Goal: Task Accomplishment & Management: Complete application form

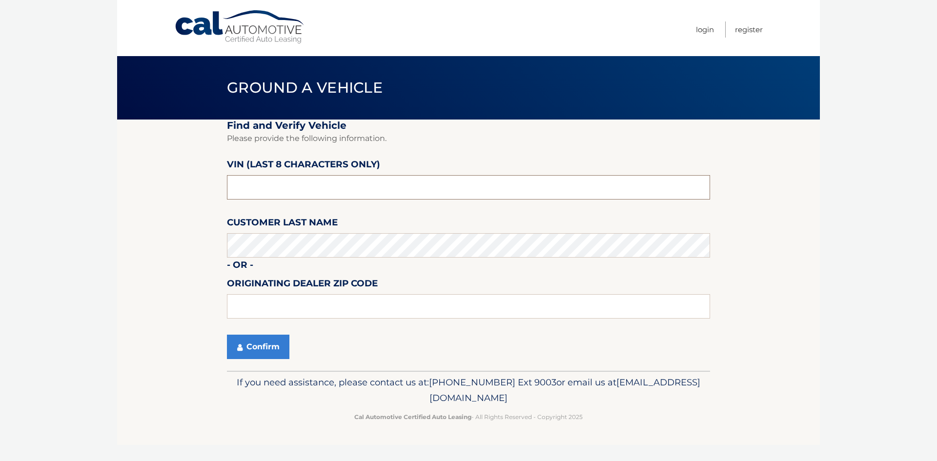
click at [316, 194] on input "text" at bounding box center [468, 187] width 483 height 24
click at [323, 190] on input "text" at bounding box center [468, 187] width 483 height 24
click at [262, 344] on button "Confirm" at bounding box center [258, 347] width 62 height 24
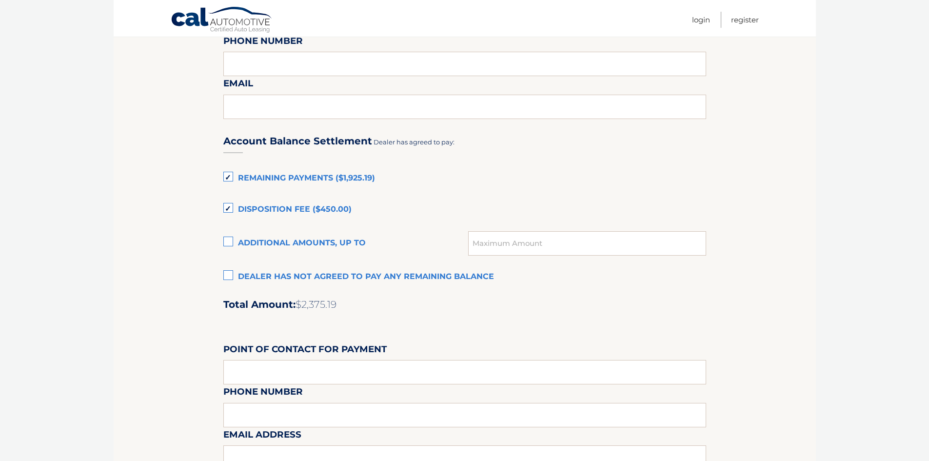
scroll to position [585, 0]
click at [355, 180] on label "Remaining Payments ($1,925.19)" at bounding box center [464, 178] width 483 height 20
click at [0, 0] on input "Remaining Payments ($1,925.19)" at bounding box center [0, 0] width 0 height 0
click at [355, 180] on label "Remaining Payments ($1,925.19)" at bounding box center [464, 178] width 483 height 20
click at [0, 0] on input "Remaining Payments ($1,925.19)" at bounding box center [0, 0] width 0 height 0
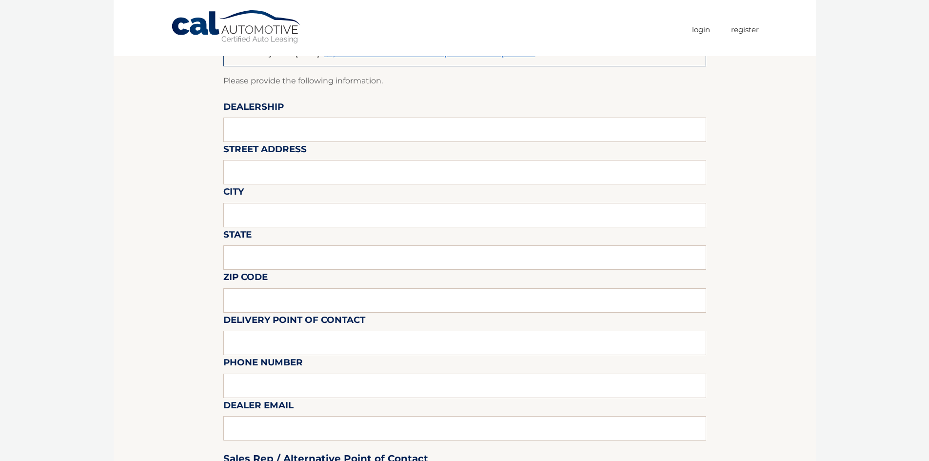
scroll to position [0, 0]
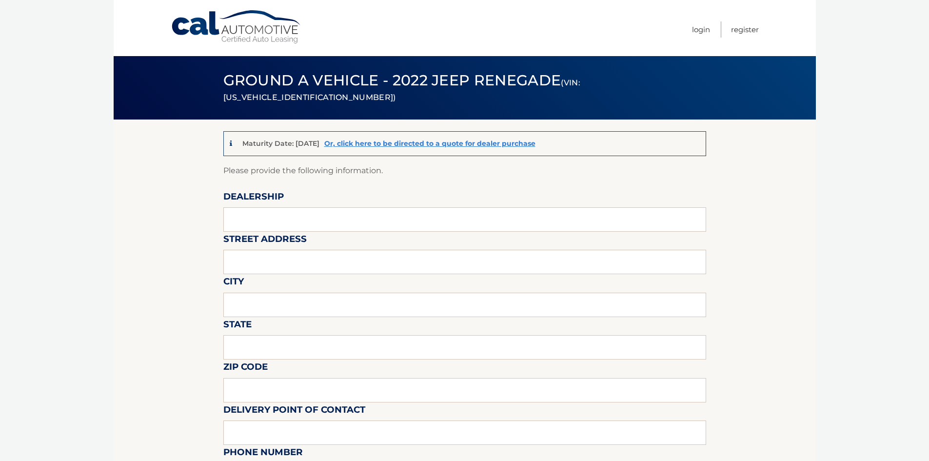
click at [494, 137] on div "Maturity Date: [DATE] Or, click here to be directed to a quote for dealer purch…" at bounding box center [464, 143] width 483 height 25
click at [492, 142] on link "Or, click here to be directed to a quote for dealer purchase" at bounding box center [429, 143] width 211 height 9
